Goal: Navigation & Orientation: Go to known website

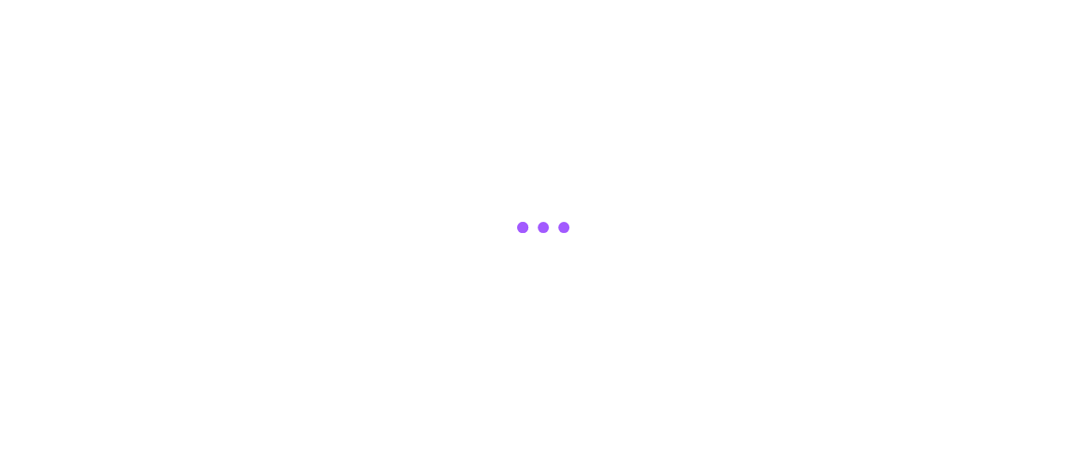
click at [460, 186] on div at bounding box center [541, 236] width 1083 height 472
